Goal: Go to known website: Go to known website

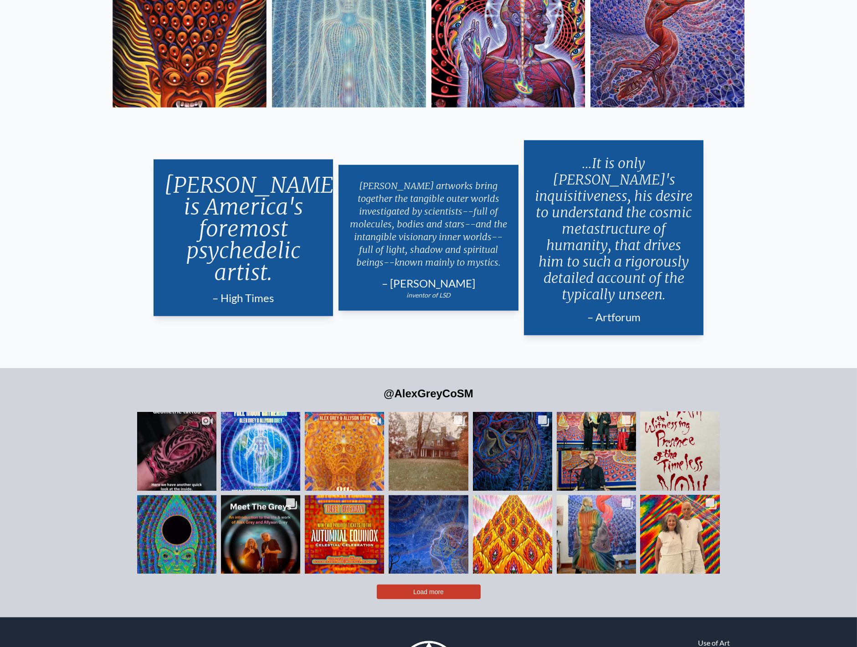
scroll to position [2255, 0]
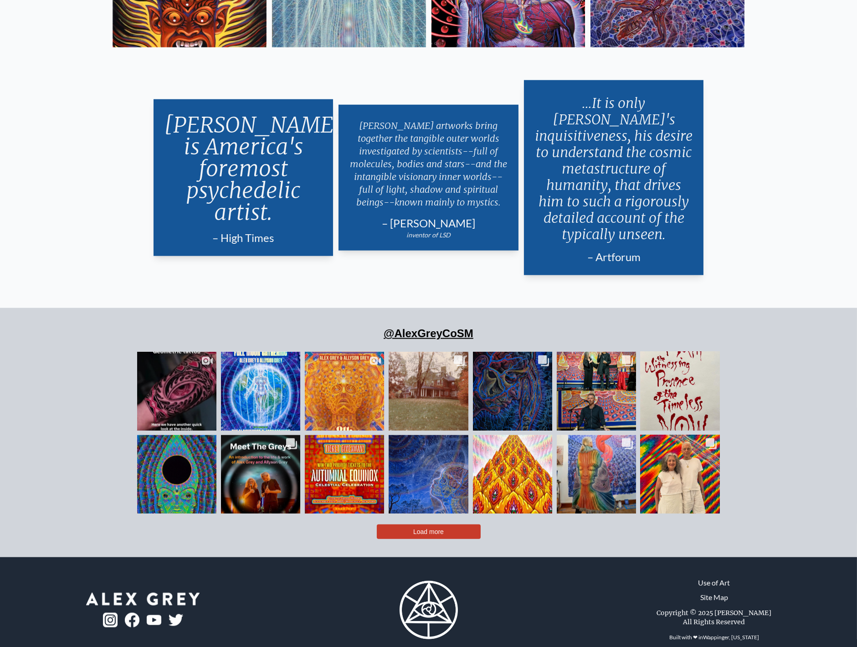
click at [406, 327] on link "@AlexGreyCoSM" at bounding box center [429, 333] width 90 height 12
